Goal: Task Accomplishment & Management: Manage account settings

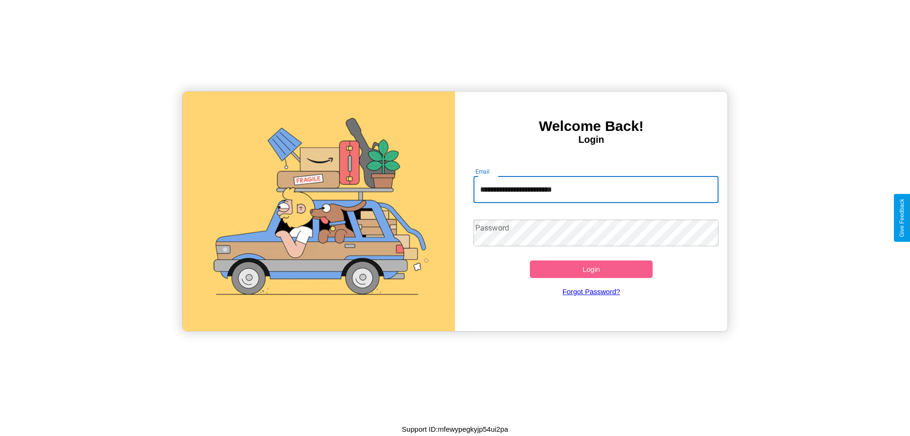
type input "**********"
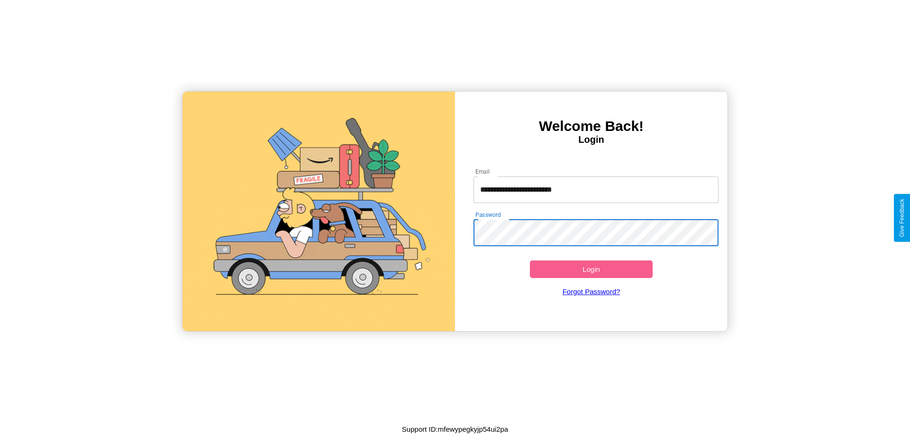
click at [591, 269] on button "Login" at bounding box center [591, 269] width 123 height 18
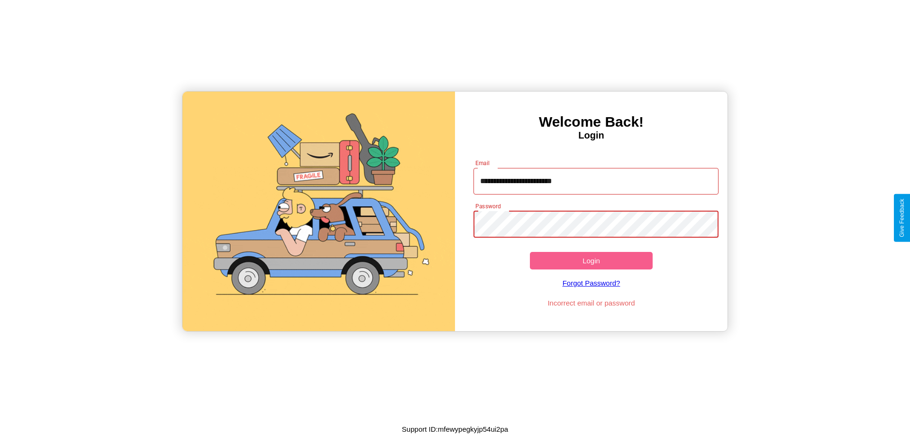
click at [591, 260] on button "Login" at bounding box center [591, 261] width 123 height 18
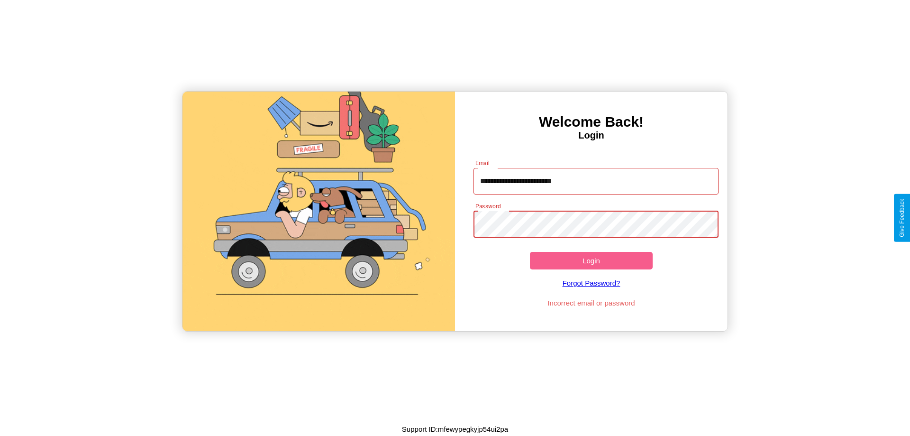
click at [591, 260] on button "Login" at bounding box center [591, 261] width 123 height 18
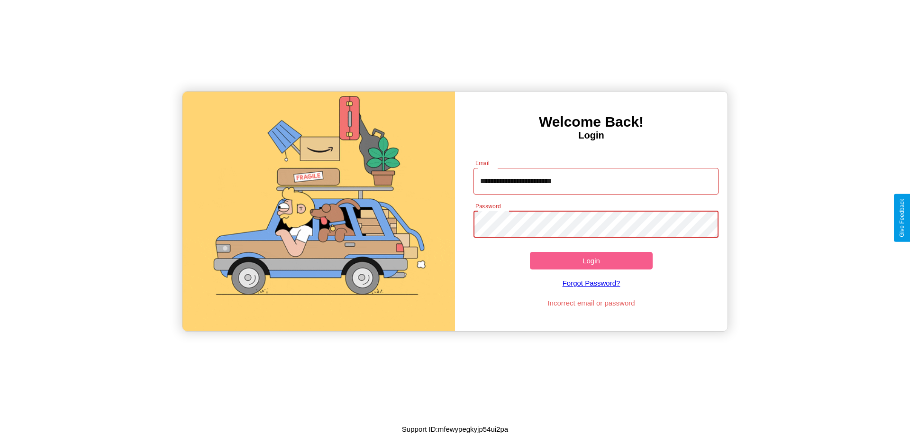
click at [591, 260] on button "Login" at bounding box center [591, 261] width 123 height 18
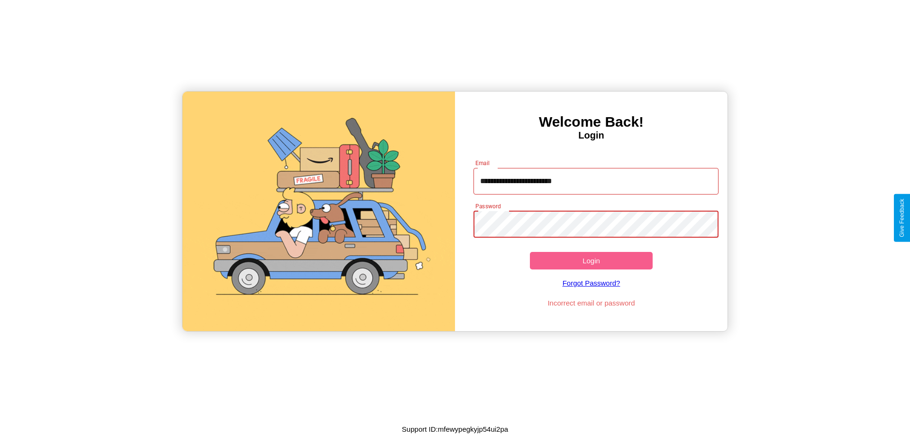
click at [591, 260] on button "Login" at bounding box center [591, 261] width 123 height 18
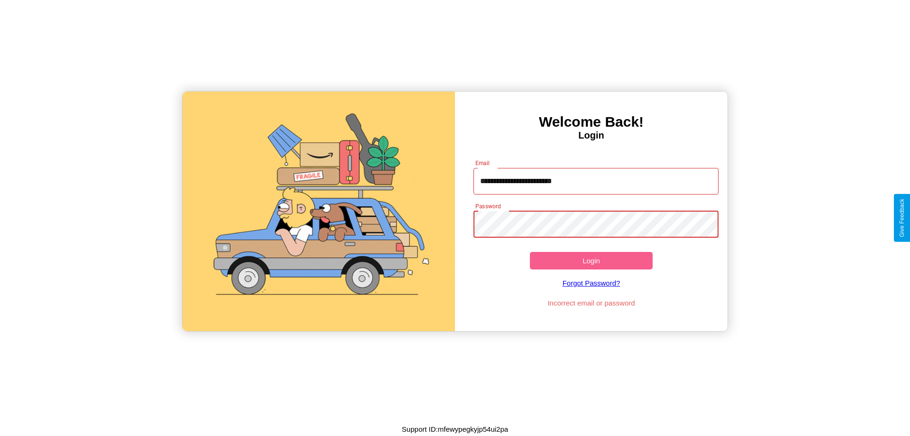
click at [591, 260] on button "Login" at bounding box center [591, 261] width 123 height 18
